Goal: Transaction & Acquisition: Purchase product/service

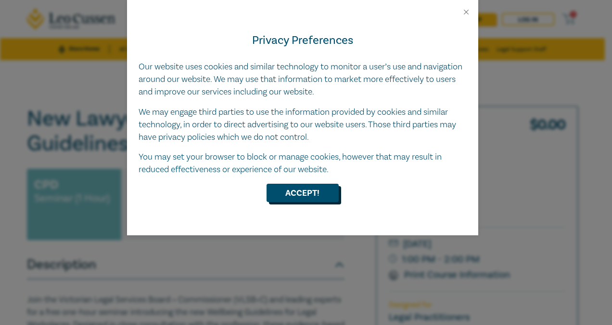
click at [300, 195] on button "Accept!" at bounding box center [303, 192] width 72 height 18
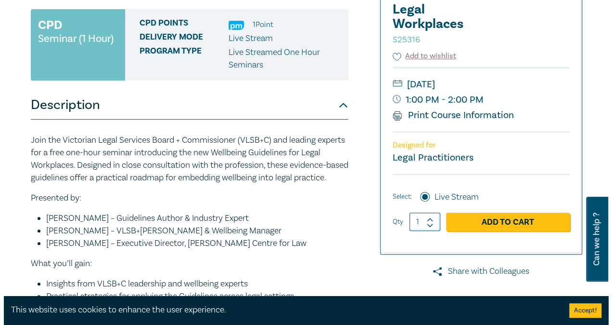
scroll to position [144, 0]
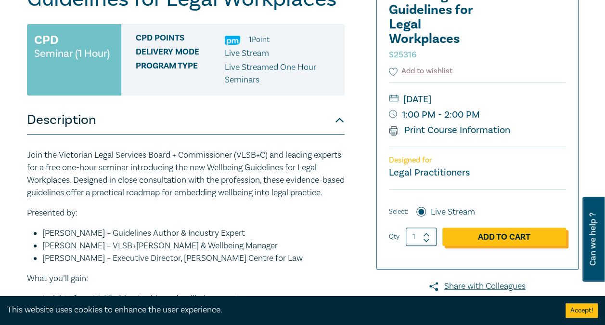
click at [505, 234] on link "Add to Cart" at bounding box center [504, 236] width 124 height 18
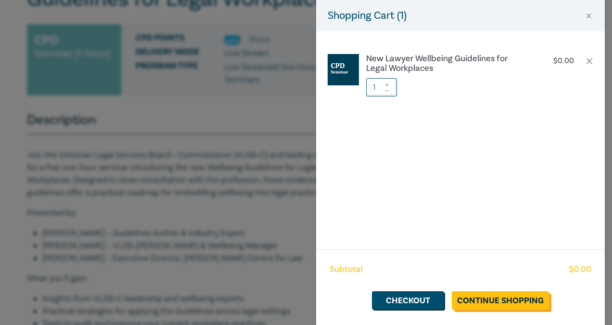
click at [521, 299] on link "Continue Shopping" at bounding box center [500, 300] width 97 height 18
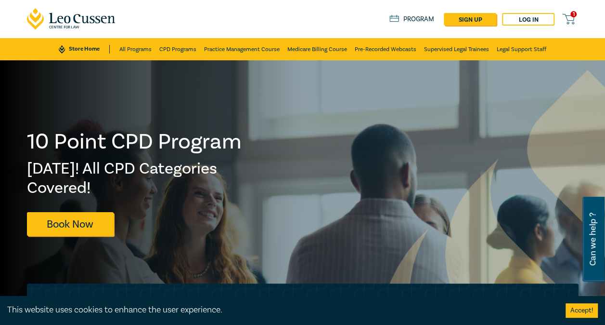
click at [571, 17] on icon at bounding box center [568, 19] width 12 height 12
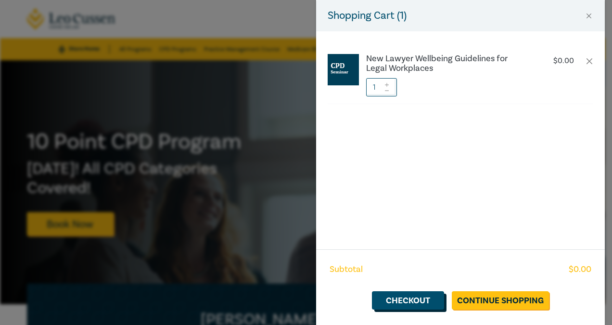
click at [409, 299] on link "Checkout" at bounding box center [408, 300] width 72 height 18
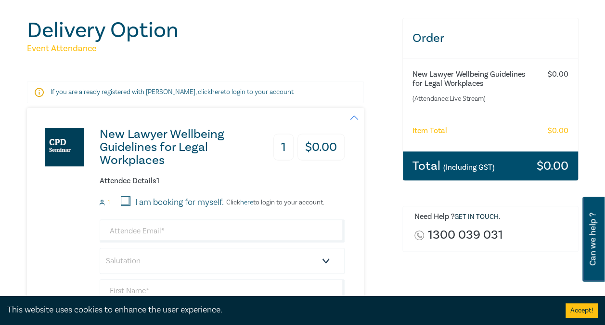
scroll to position [96, 0]
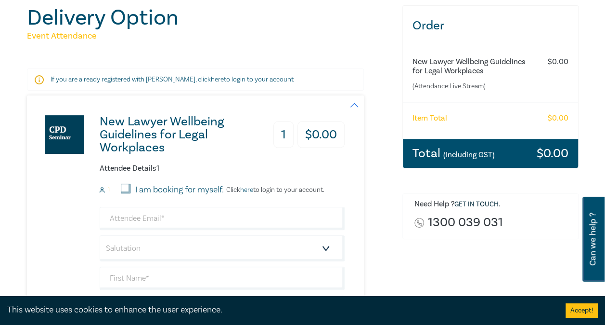
click at [124, 184] on input "I am booking for myself." at bounding box center [126, 188] width 10 height 10
checkbox input "true"
click at [123, 217] on input "email" at bounding box center [222, 218] width 245 height 23
type input "alanmoyle@hotmail.com"
type input "Alan"
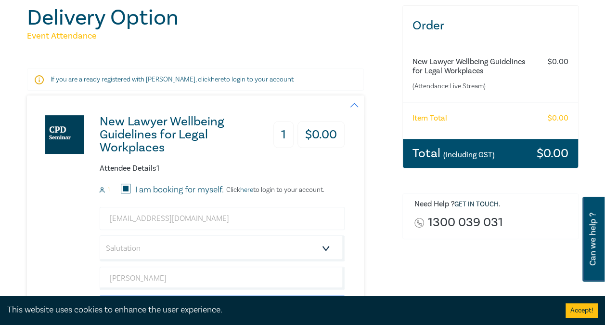
type input "[PERSON_NAME]"
type input "Alan Moyle"
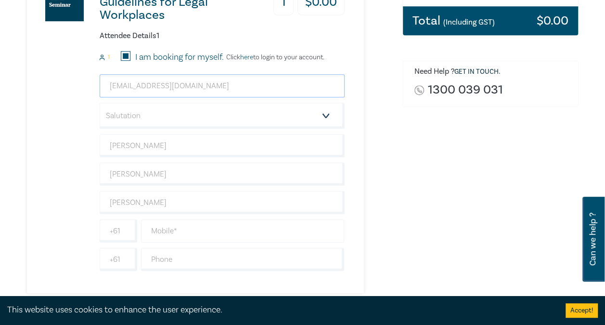
scroll to position [241, 0]
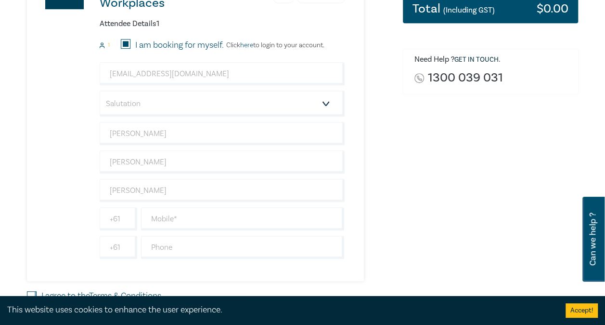
click at [70, 166] on div "New Lawyer Wellbeing Guidelines for Legal Workplaces 1 $ 0.00 Attendee Details …" at bounding box center [186, 116] width 318 height 330
click at [327, 102] on select "Salutation Mr. Mrs. Ms. Miss Dr. Prof. Other" at bounding box center [222, 104] width 245 height 26
select select "Mr."
click at [100, 91] on select "Salutation Mr. Mrs. Ms. Miss Dr. Prof. Other" at bounding box center [222, 104] width 245 height 26
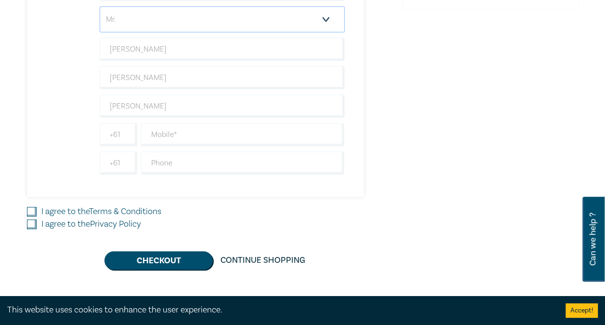
scroll to position [337, 0]
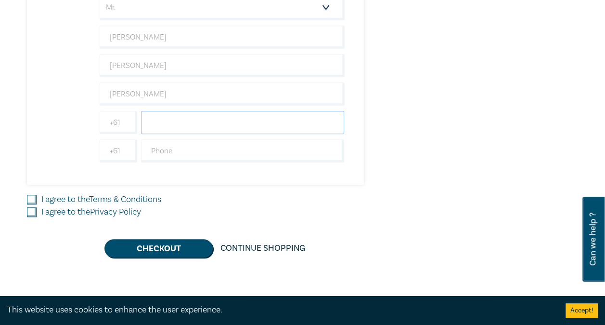
click at [177, 122] on input "text" at bounding box center [243, 122] width 204 height 23
type input "0407557037"
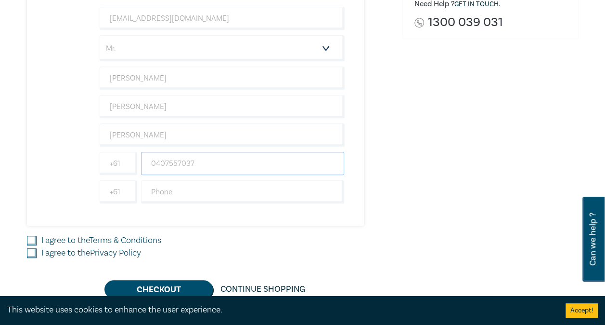
scroll to position [241, 0]
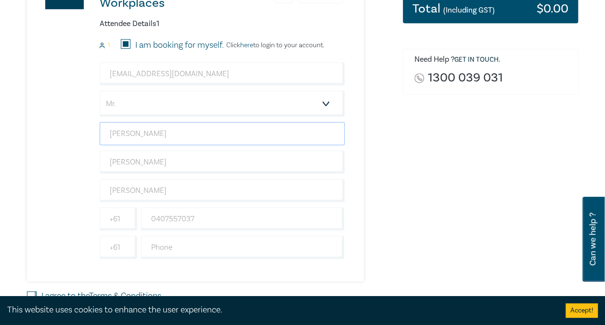
click at [143, 128] on input "Alan" at bounding box center [222, 133] width 245 height 23
click at [472, 207] on div "Order New Lawyer Wellbeing Guidelines for Legal Workplaces (Attendance: Live St…" at bounding box center [491, 107] width 188 height 493
click at [141, 162] on input "[PERSON_NAME]" at bounding box center [222, 161] width 245 height 23
click at [500, 213] on div "Order New Lawyer Wellbeing Guidelines for Legal Workplaces (Attendance: Live St…" at bounding box center [491, 107] width 188 height 493
drag, startPoint x: 156, startPoint y: 189, endPoint x: 97, endPoint y: 188, distance: 59.2
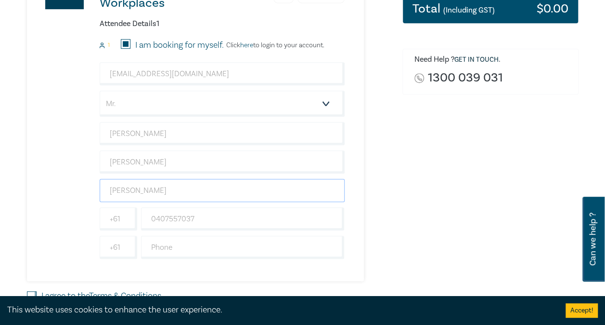
click at [97, 188] on div "New Lawyer Wellbeing Guidelines for Legal Workplaces 1 $ 0.00 Attendee Details …" at bounding box center [186, 116] width 318 height 330
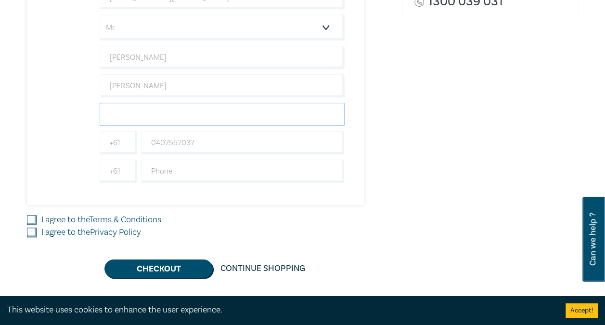
scroll to position [332, 0]
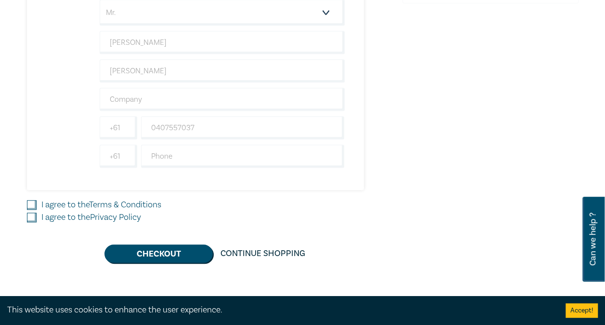
click at [30, 201] on input "I agree to the Terms & Conditions" at bounding box center [32, 205] width 10 height 10
checkbox input "true"
click at [27, 213] on input "I agree to the Privacy Policy" at bounding box center [32, 217] width 10 height 10
checkbox input "true"
click at [181, 251] on button "Checkout" at bounding box center [158, 253] width 108 height 18
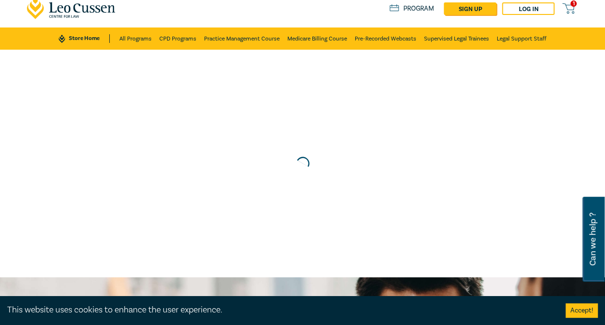
scroll to position [0, 0]
